Goal: Navigation & Orientation: Find specific page/section

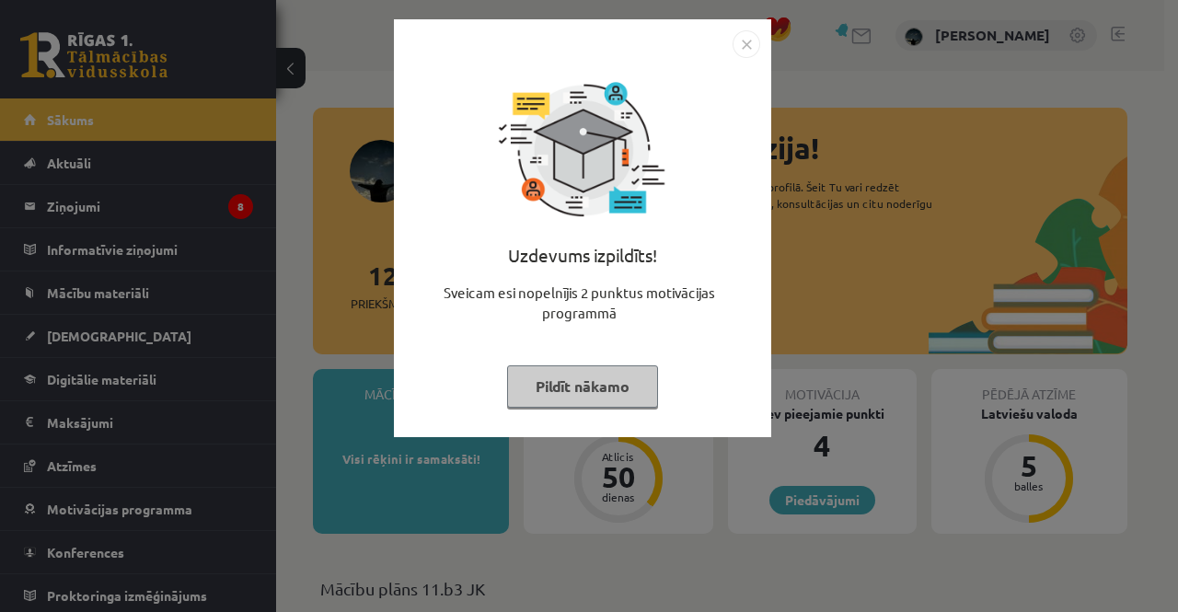
click at [745, 47] on img "Close" at bounding box center [746, 44] width 28 height 28
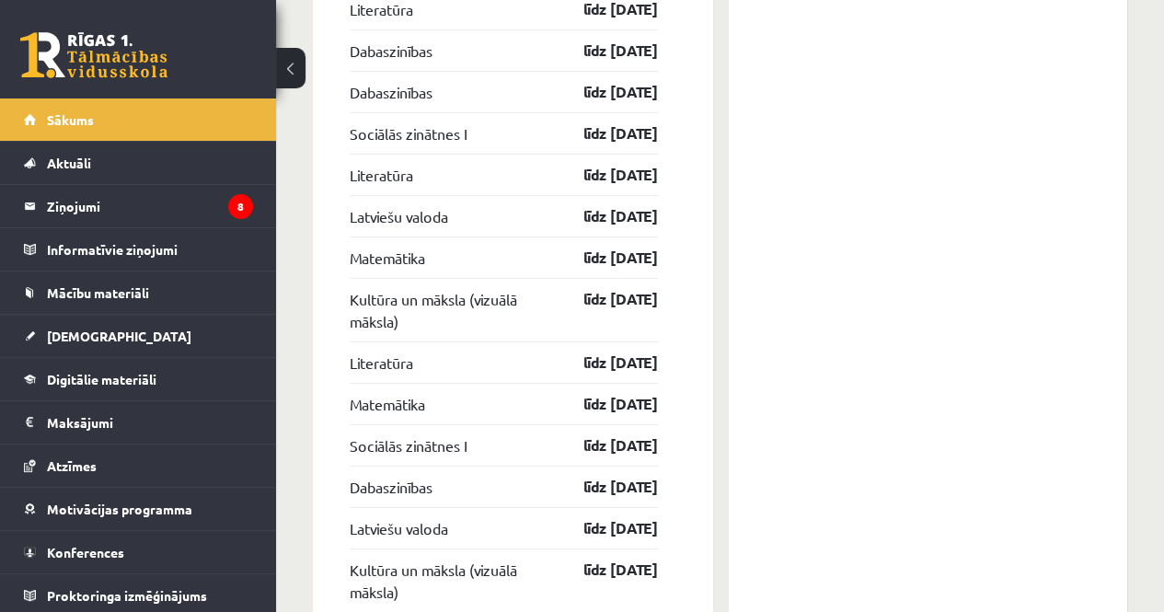
scroll to position [3003, 0]
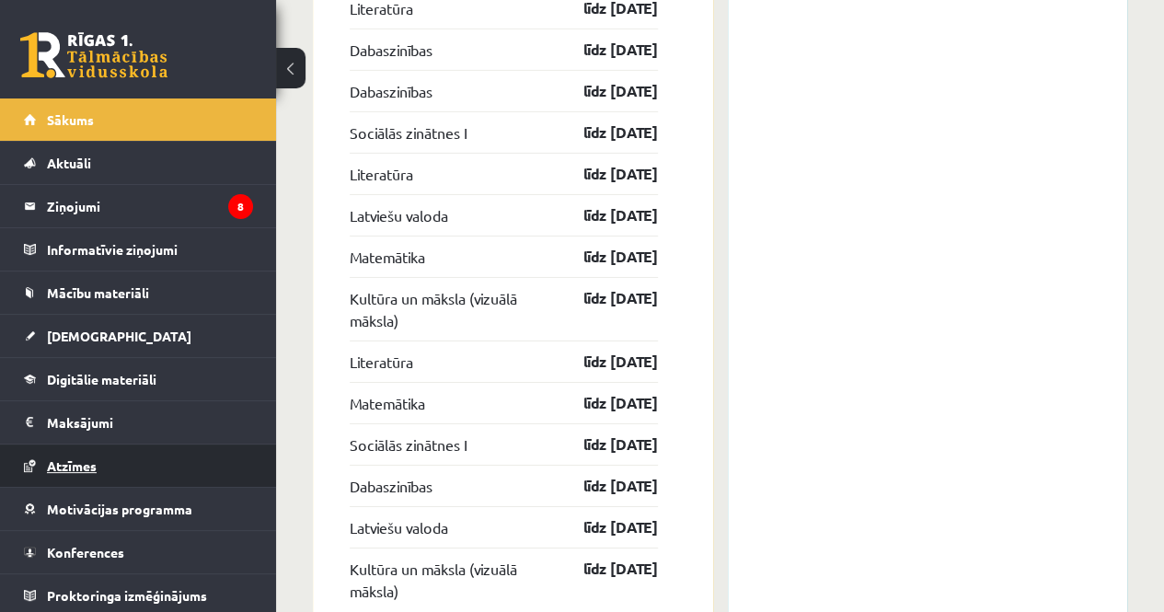
click at [184, 467] on link "Atzīmes" at bounding box center [138, 465] width 229 height 42
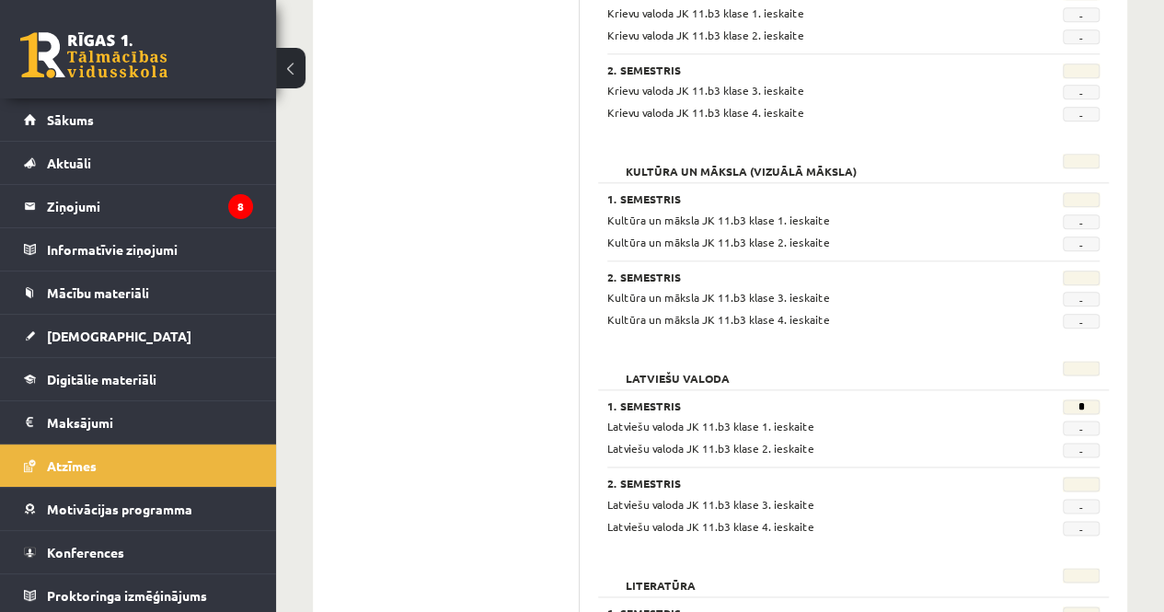
scroll to position [973, 0]
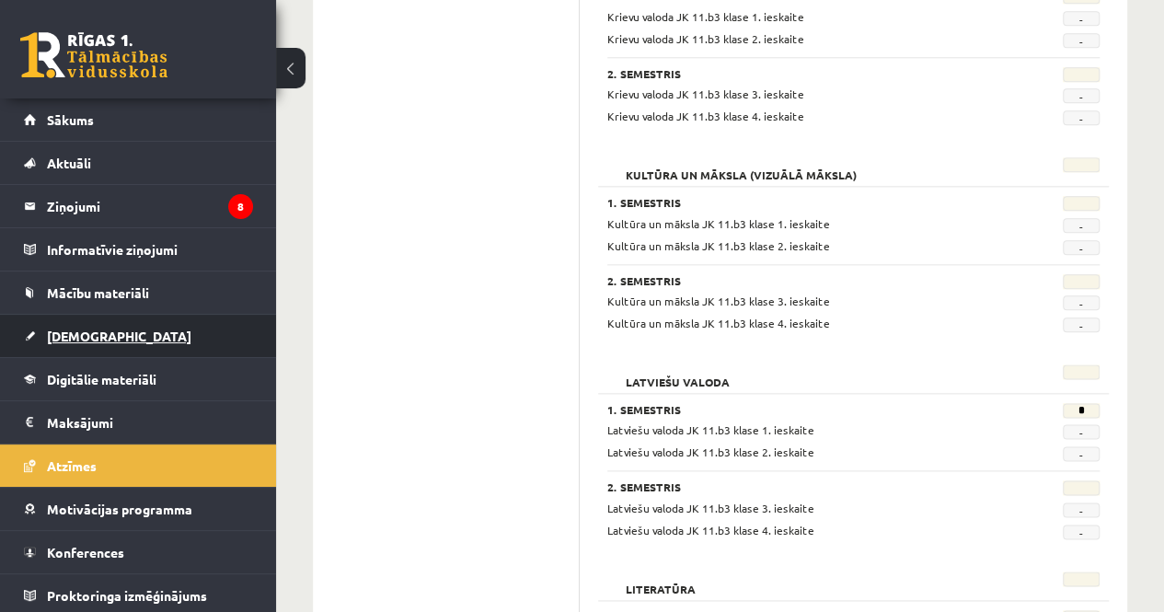
click at [81, 335] on span "[DEMOGRAPHIC_DATA]" at bounding box center [119, 336] width 144 height 17
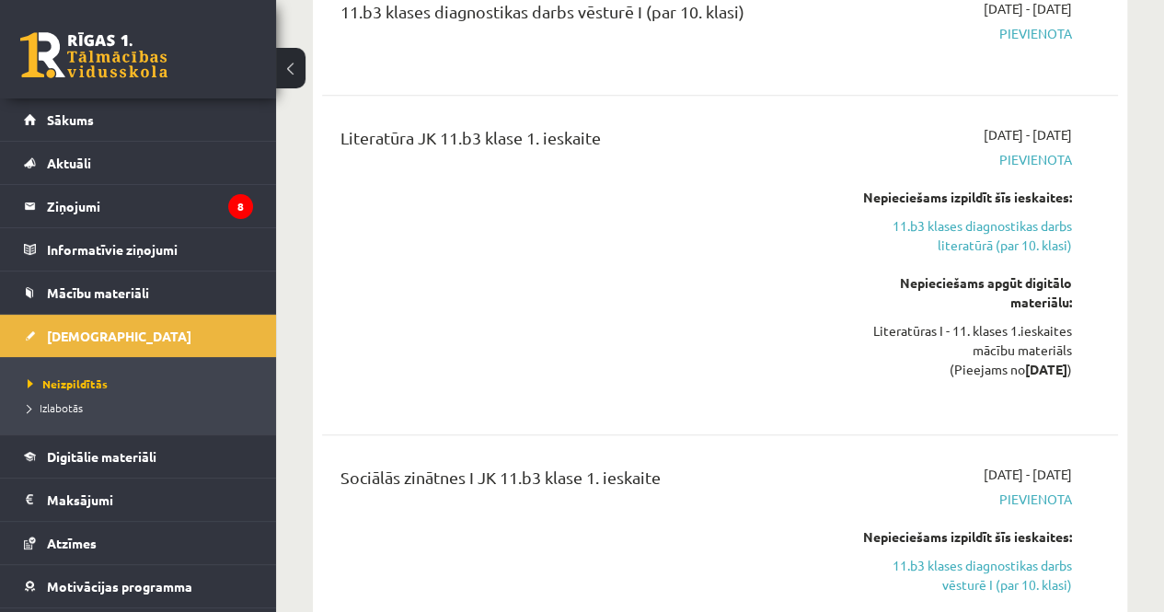
scroll to position [391, 0]
click at [58, 401] on span "Izlabotās" at bounding box center [55, 407] width 55 height 15
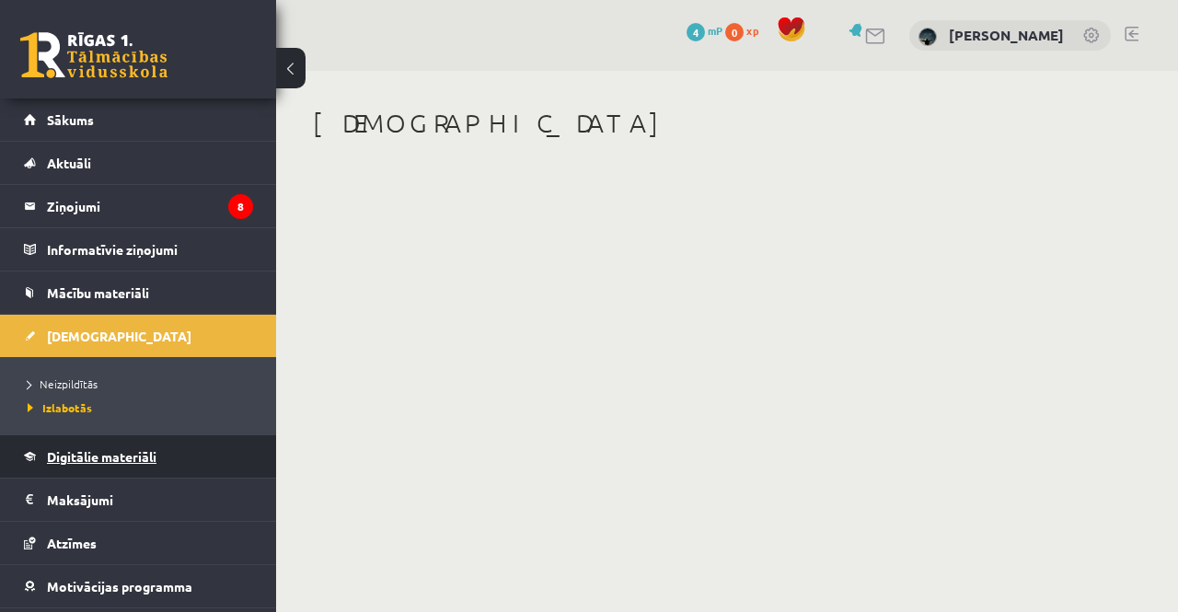
click at [119, 464] on link "Digitālie materiāli" at bounding box center [138, 456] width 229 height 42
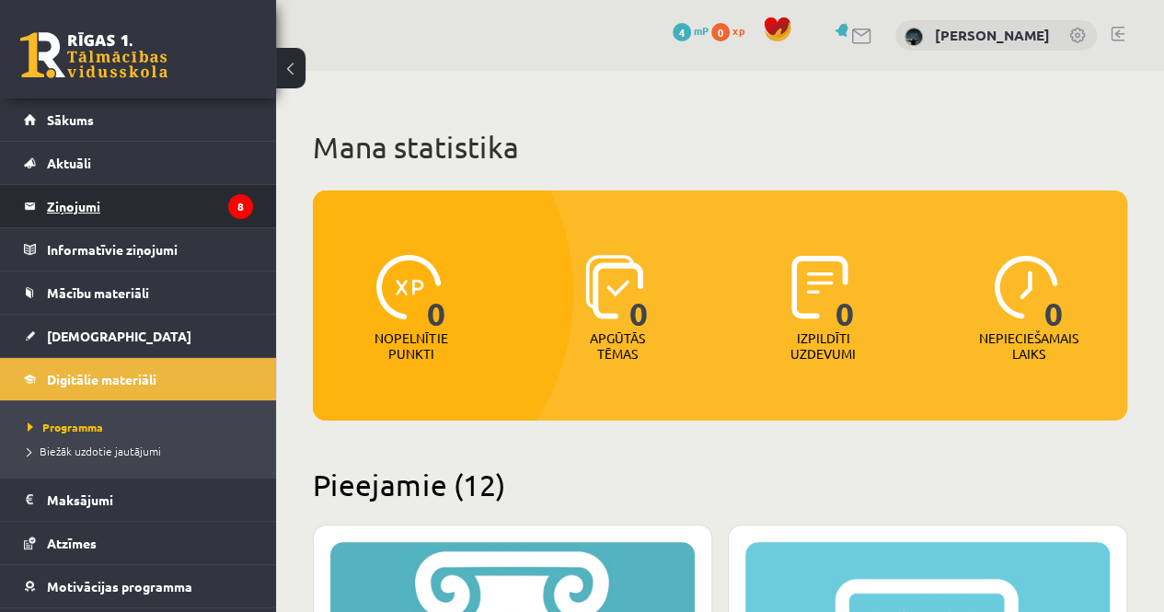
click at [147, 199] on legend "Ziņojumi 8" at bounding box center [150, 206] width 206 height 42
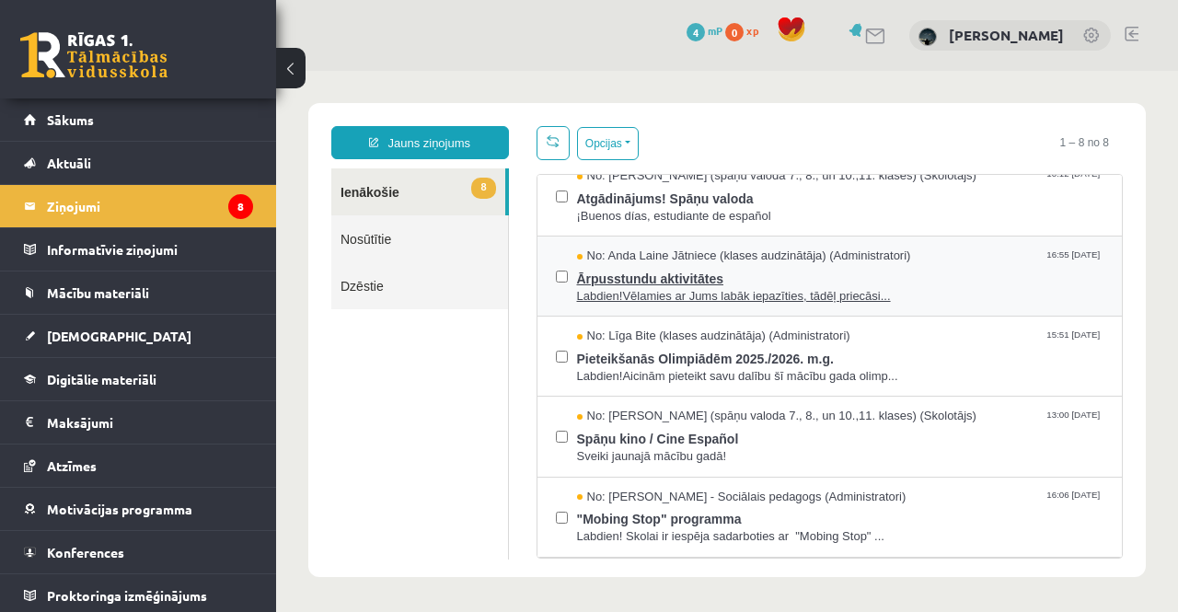
scroll to position [15, 0]
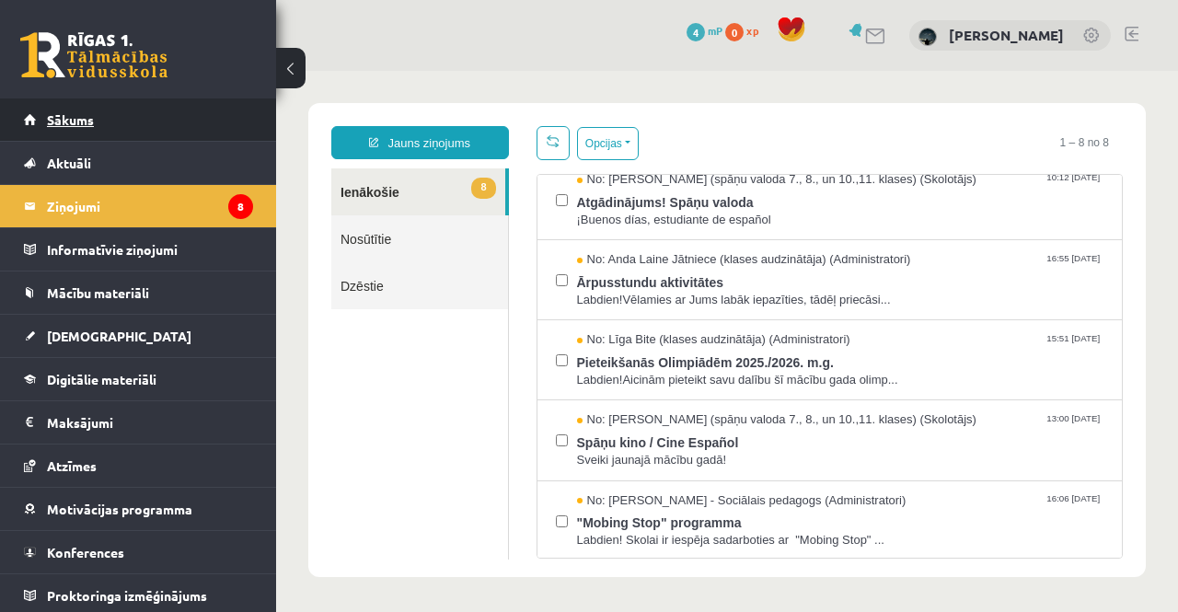
click at [70, 113] on span "Sākums" at bounding box center [70, 119] width 47 height 17
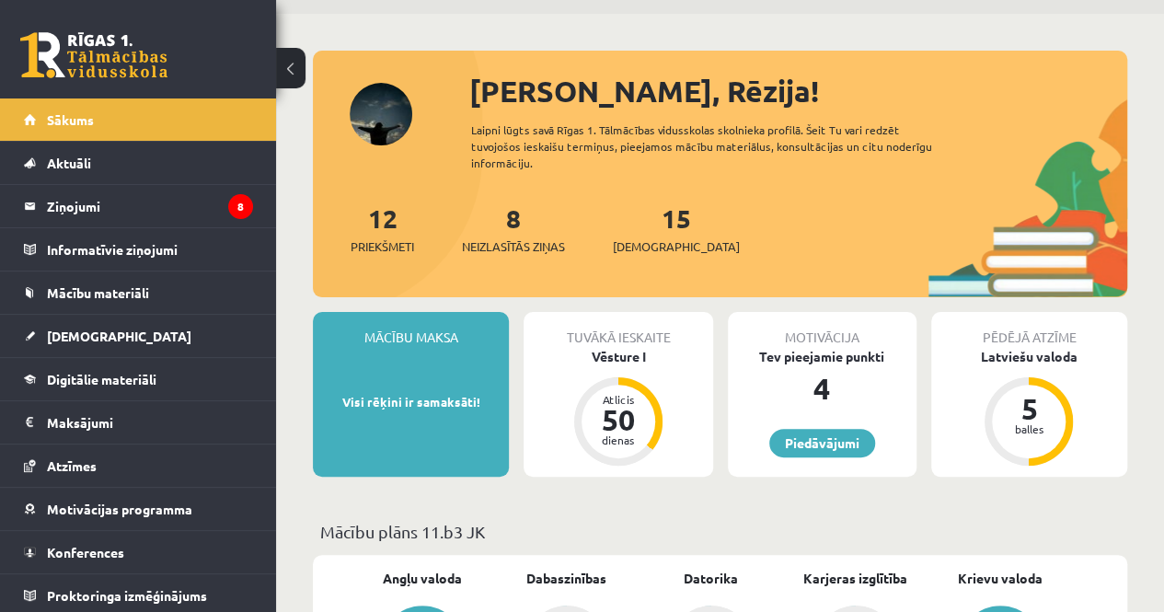
scroll to position [56, 0]
